Goal: Transaction & Acquisition: Purchase product/service

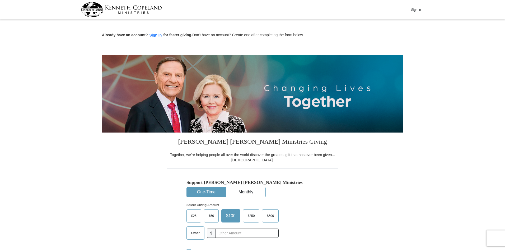
click at [210, 215] on span "$50" at bounding box center [211, 216] width 11 height 8
click at [0, 0] on input "$50" at bounding box center [0, 0] width 0 height 0
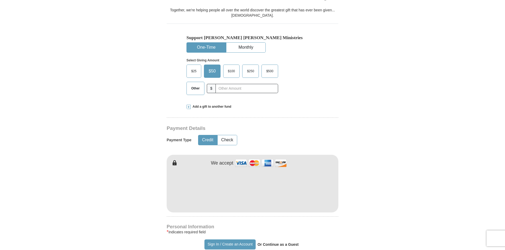
scroll to position [159, 0]
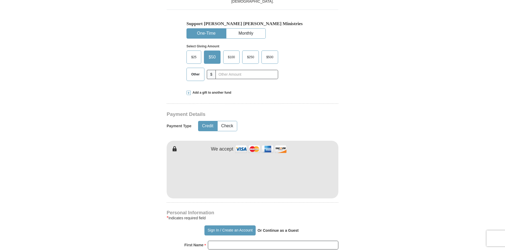
click at [242, 149] on img at bounding box center [261, 148] width 53 height 11
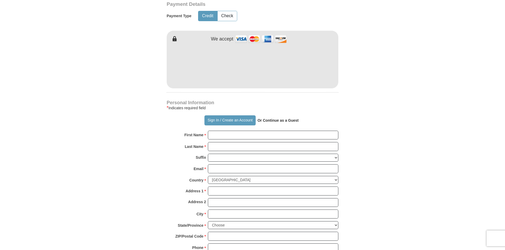
scroll to position [291, 0]
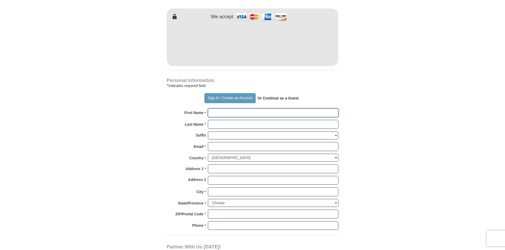
click at [213, 111] on input "First Name *" at bounding box center [273, 112] width 131 height 9
type input "[PERSON_NAME]"
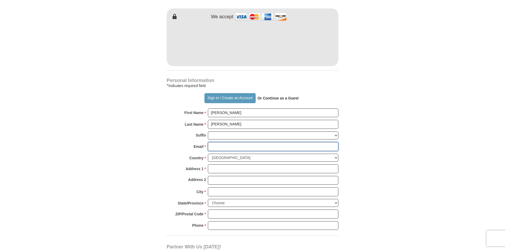
click at [214, 146] on input "Email *" at bounding box center [273, 146] width 131 height 9
type input "[EMAIL_ADDRESS][DOMAIN_NAME]"
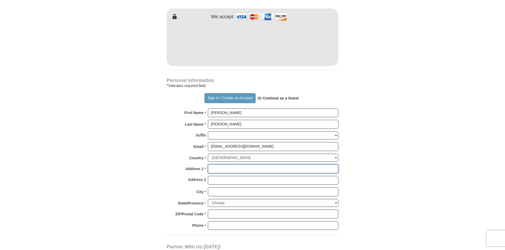
type input "[STREET_ADDRESS][PERSON_NAME]"
type input "NORTHEAST"
select select "MI"
type input "48509"
click at [237, 193] on input "NORTHEAST" at bounding box center [273, 191] width 131 height 9
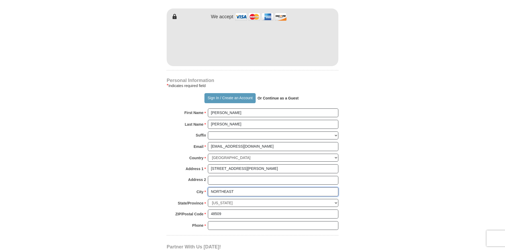
type input "[PERSON_NAME]"
click at [213, 227] on input "Phone * *" at bounding box center [273, 225] width 131 height 9
type input "8106249199"
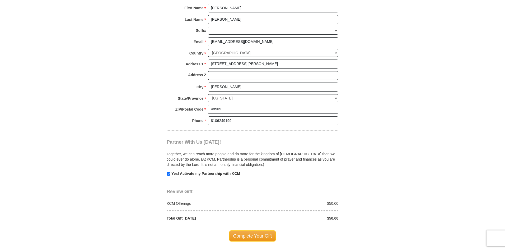
scroll to position [396, 0]
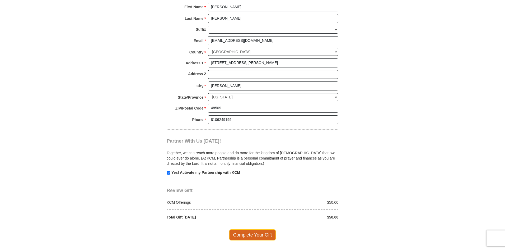
click at [252, 235] on span "Complete Your Gift" at bounding box center [252, 234] width 47 height 11
